Goal: Obtain resource: Obtain resource

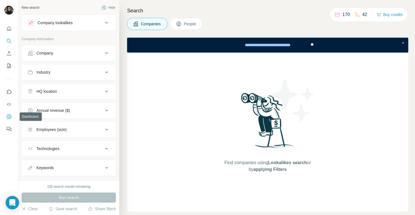
click at [9, 116] on icon "Dashboard" at bounding box center [9, 117] width 6 height 6
click at [10, 29] on icon "Quick start" at bounding box center [9, 29] width 6 height 6
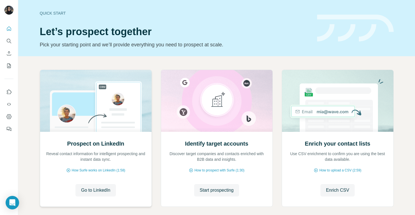
scroll to position [28, 0]
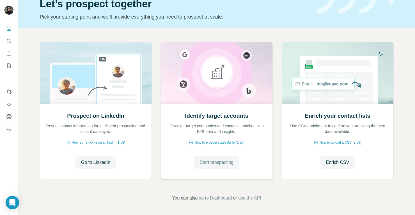
click at [212, 164] on span "Start prospecting" at bounding box center [217, 162] width 34 height 7
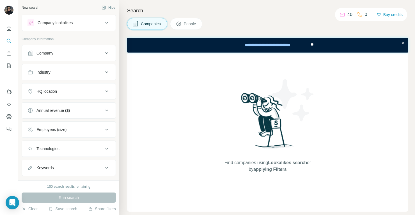
click at [83, 51] on div "Company" at bounding box center [66, 53] width 76 height 6
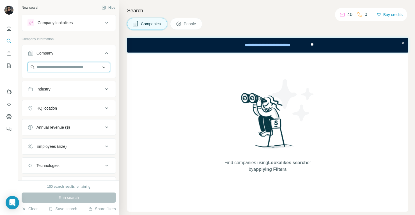
click at [70, 66] on input "text" at bounding box center [69, 67] width 83 height 10
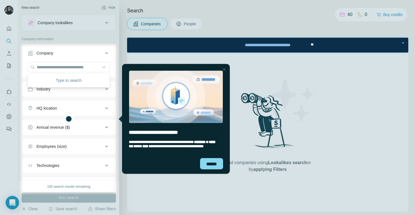
click at [226, 70] on div "Close Step" at bounding box center [224, 69] width 7 height 7
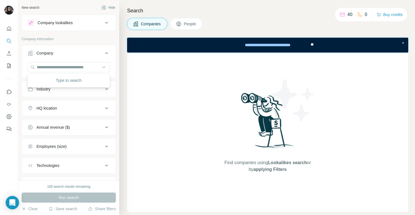
click at [97, 42] on div "Company information" at bounding box center [69, 41] width 94 height 8
click at [69, 91] on div "Industry" at bounding box center [66, 89] width 76 height 6
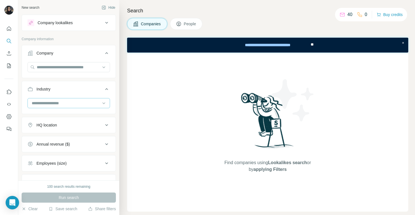
click at [56, 105] on input at bounding box center [65, 103] width 69 height 6
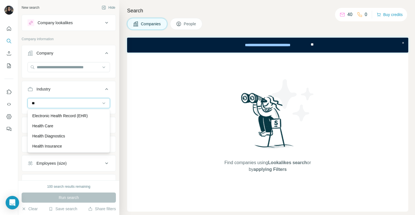
type input "*"
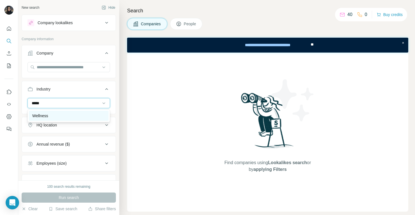
type input "*****"
click at [53, 118] on div "Wellness" at bounding box center [68, 116] width 73 height 6
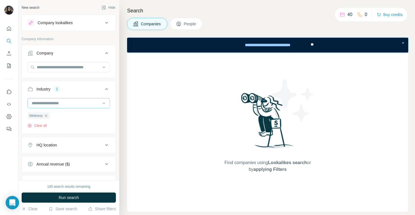
click at [57, 105] on input at bounding box center [65, 103] width 69 height 6
type input "*"
click at [108, 86] on icon at bounding box center [106, 89] width 7 height 7
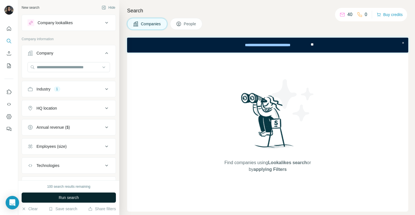
click at [49, 196] on button "Run search" at bounding box center [69, 197] width 94 height 10
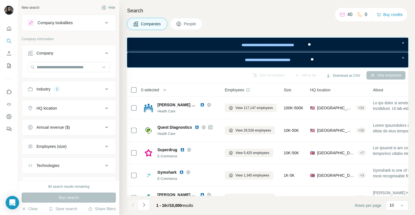
click at [75, 21] on div "Company lookalikes" at bounding box center [66, 22] width 76 height 7
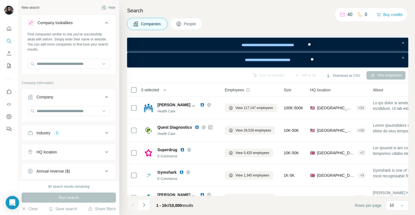
click at [105, 134] on icon at bounding box center [106, 133] width 7 height 7
click at [47, 160] on icon "button" at bounding box center [46, 159] width 4 height 4
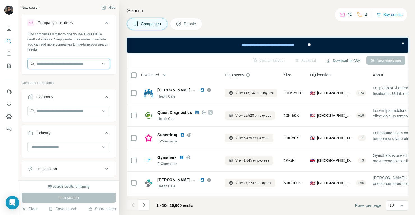
click at [69, 62] on input "text" at bounding box center [69, 64] width 83 height 10
type input "*"
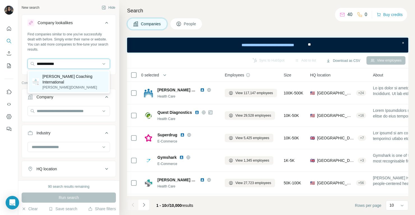
type input "**********"
click at [69, 77] on p "[PERSON_NAME] Coaching International" at bounding box center [73, 79] width 63 height 11
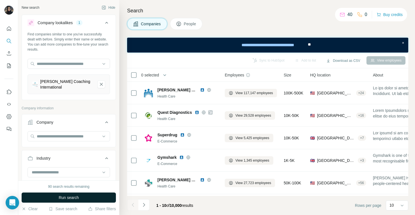
click at [70, 196] on span "Run search" at bounding box center [69, 198] width 20 height 6
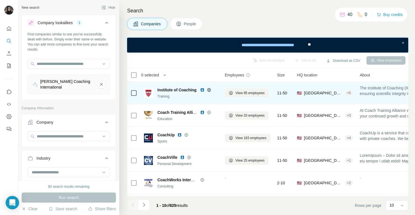
click at [183, 90] on span "Institute of Coaching" at bounding box center [177, 90] width 39 height 4
drag, startPoint x: 157, startPoint y: 90, endPoint x: 197, endPoint y: 91, distance: 39.3
click at [197, 91] on span "Institute of Coaching" at bounding box center [177, 90] width 39 height 4
copy span "Institute of Coaching"
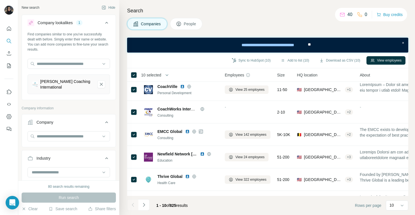
scroll to position [111, 0]
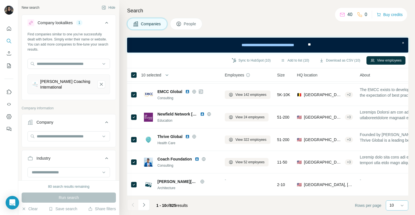
click at [406, 206] on input at bounding box center [414, 205] width 17 height 6
click at [395, 165] on p "60" at bounding box center [393, 163] width 4 height 6
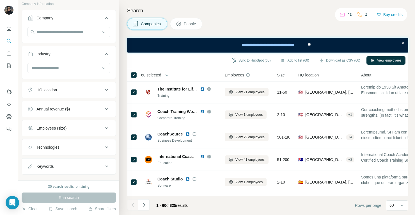
scroll to position [112, 0]
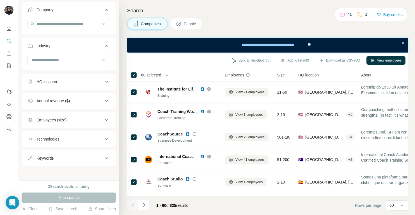
click at [67, 120] on div "Employees (size)" at bounding box center [52, 120] width 30 height 6
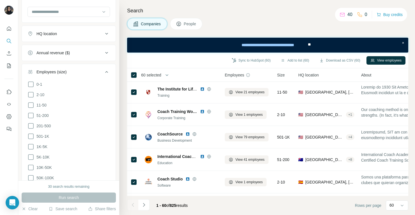
scroll to position [164, 0]
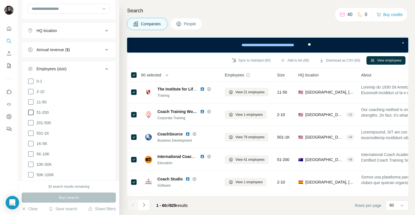
click at [32, 112] on icon at bounding box center [31, 112] width 7 height 7
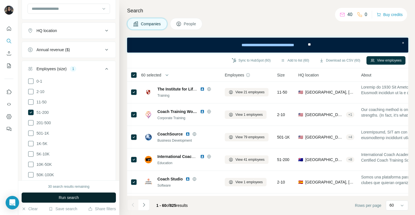
click at [48, 193] on button "Run search" at bounding box center [69, 197] width 94 height 10
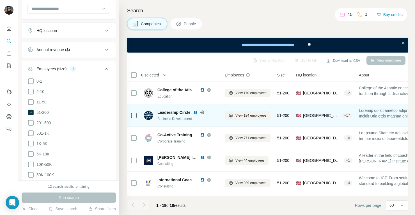
scroll to position [290, 0]
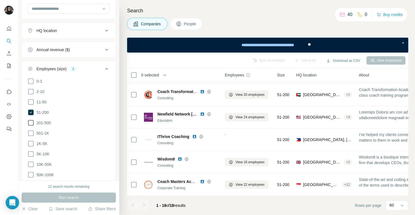
click at [32, 121] on icon at bounding box center [31, 122] width 7 height 7
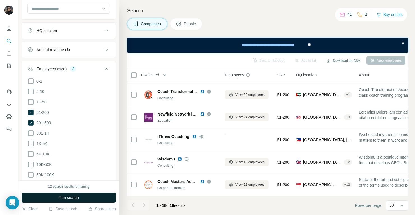
click at [60, 198] on span "Run search" at bounding box center [69, 198] width 20 height 6
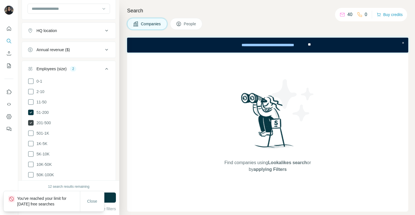
click at [33, 123] on icon at bounding box center [31, 123] width 6 height 6
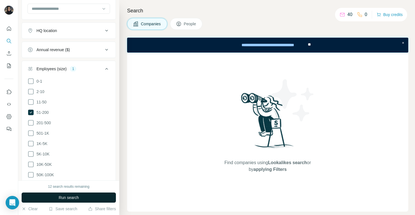
click at [75, 197] on span "Run search" at bounding box center [69, 198] width 20 height 6
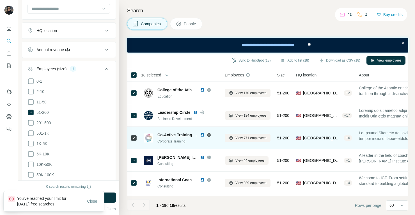
scroll to position [290, 0]
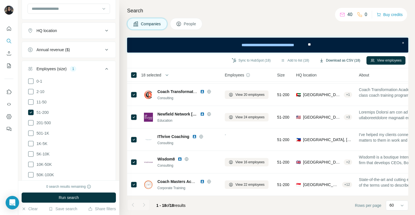
click at [335, 61] on button "Download as CSV (18)" at bounding box center [340, 60] width 49 height 8
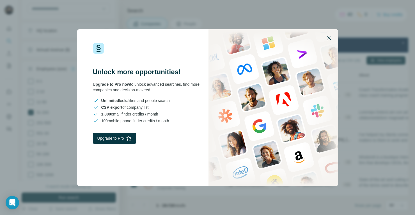
click at [330, 35] on icon "button" at bounding box center [329, 38] width 7 height 7
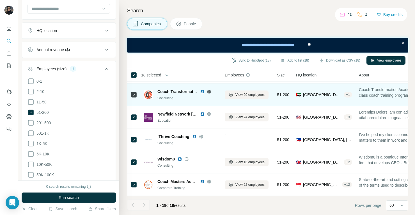
click at [209, 92] on icon at bounding box center [209, 91] width 4 height 4
click at [210, 90] on icon at bounding box center [209, 92] width 4 height 4
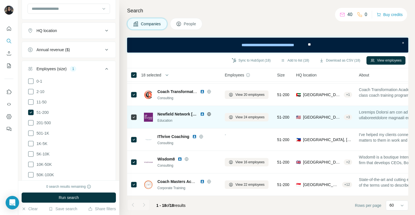
click at [209, 113] on icon at bounding box center [209, 114] width 4 height 4
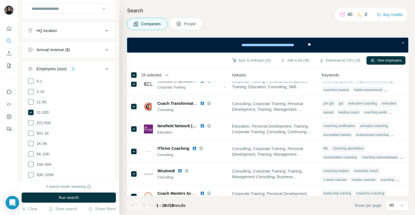
scroll to position [290, 398]
